Goal: Find specific page/section: Find specific page/section

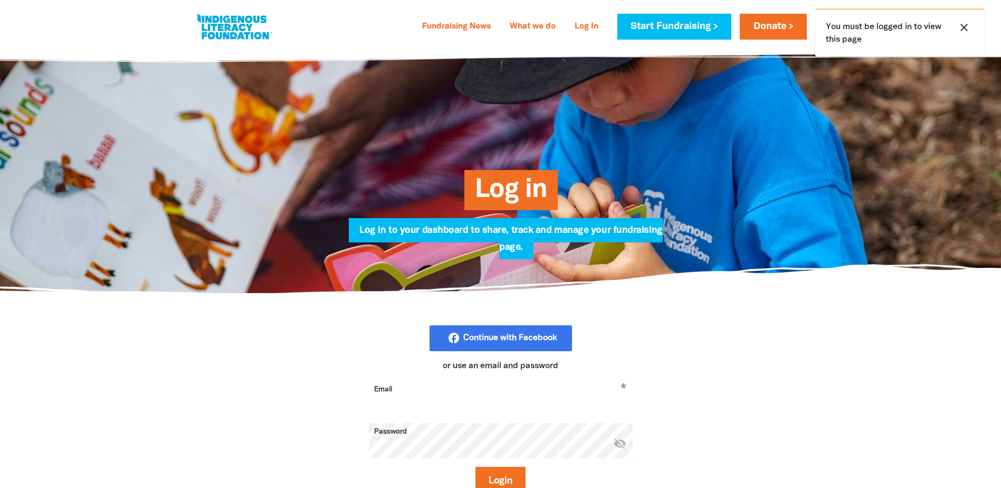
click at [831, 264] on div at bounding box center [500, 279] width 1001 height 36
click at [979, 28] on div "close You must be logged in to view this page" at bounding box center [899, 32] width 169 height 48
click at [969, 28] on icon "close" at bounding box center [964, 27] width 13 height 13
click at [970, 32] on button "close" at bounding box center [964, 28] width 19 height 14
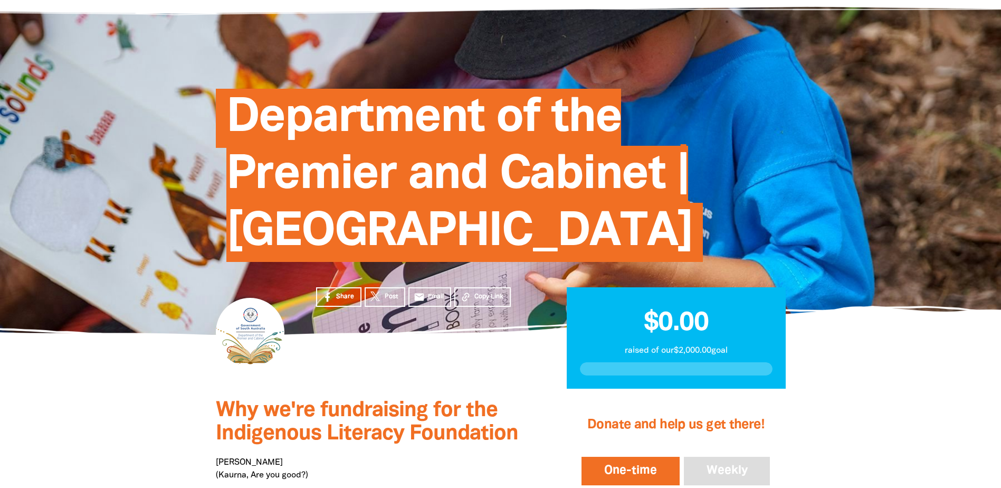
scroll to position [112, 0]
